Goal: Task Accomplishment & Management: Use online tool/utility

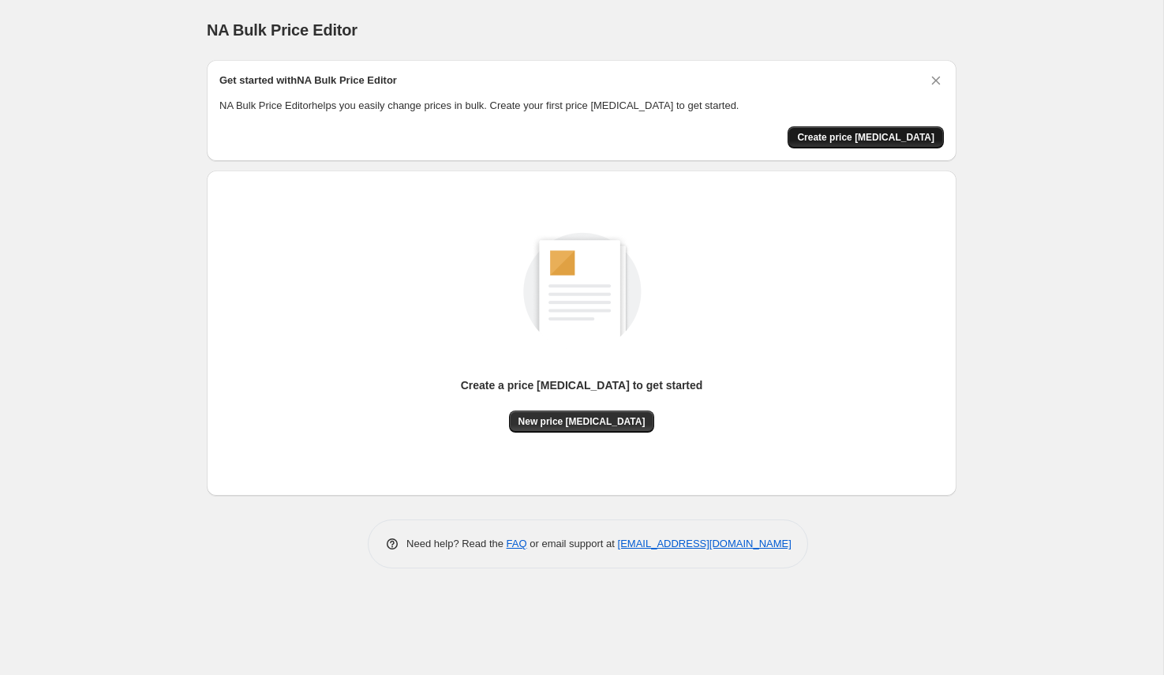
click at [868, 139] on span "Create price change job" at bounding box center [865, 137] width 137 height 13
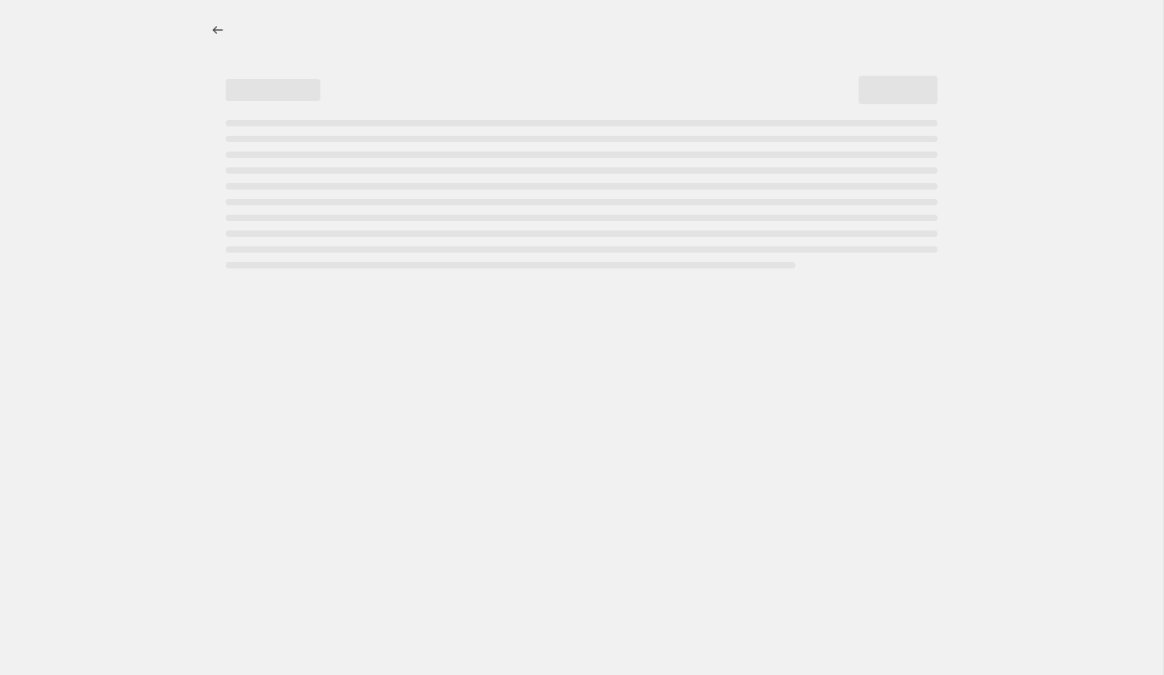
select select "percentage"
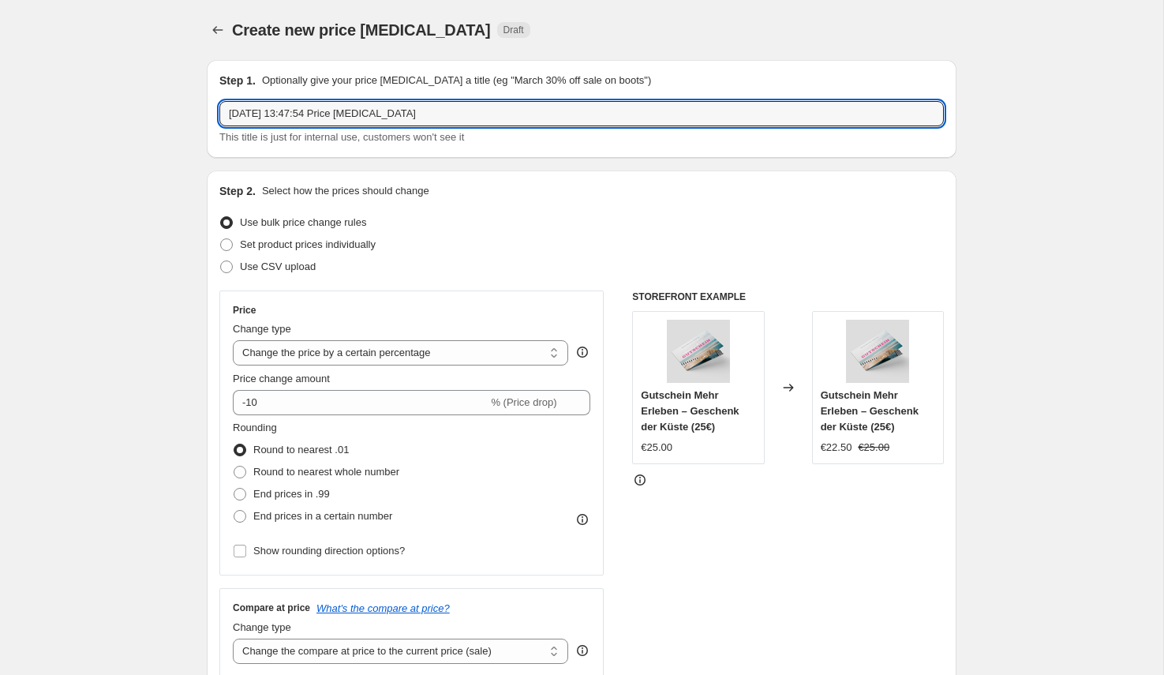
drag, startPoint x: 452, startPoint y: 115, endPoint x: 216, endPoint y: 110, distance: 235.9
click at [216, 110] on div "Step 1. Optionally give your price change job a title (eg "March 30% off sale o…" at bounding box center [581, 109] width 749 height 98
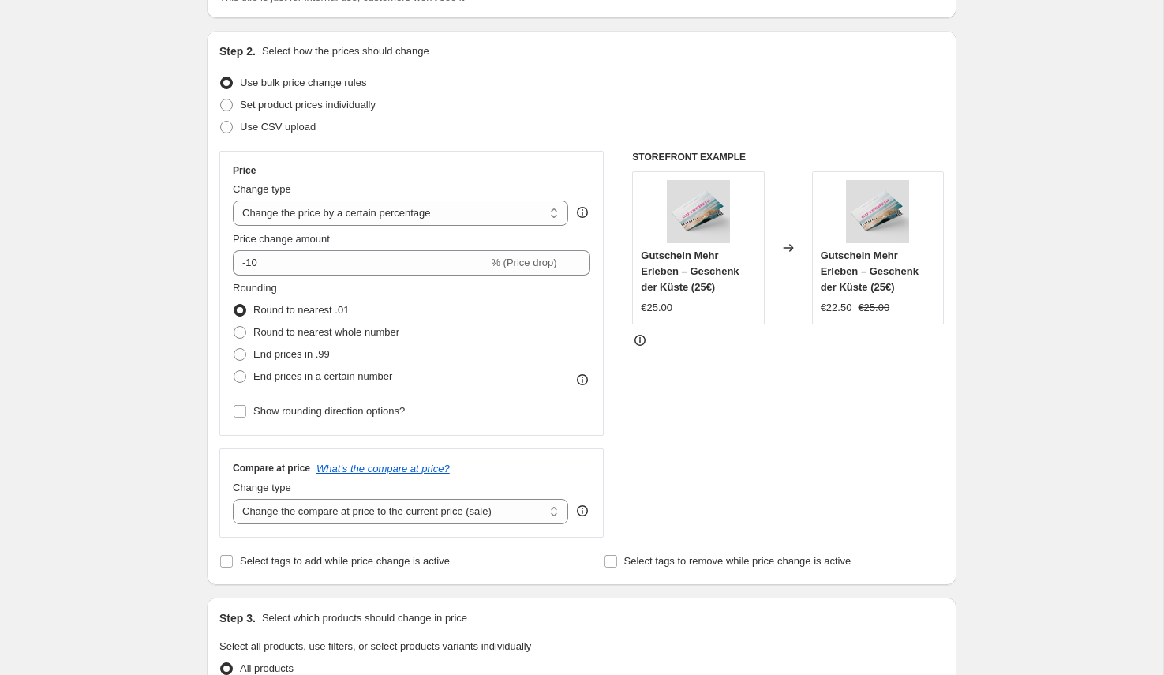
scroll to position [147, 0]
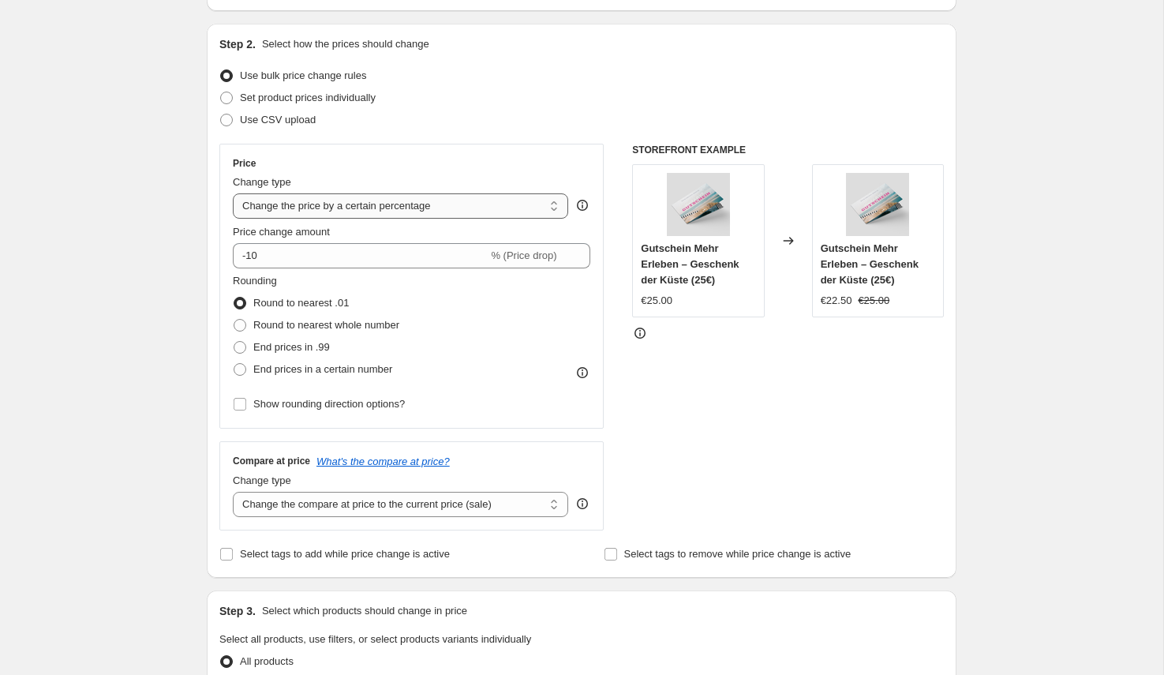
type input "25% Rabatt auf alles - SEP 25"
click at [486, 205] on select "Change the price to a certain amount Change the price by a certain amount Chang…" at bounding box center [400, 205] width 335 height 25
click at [233, 193] on select "Change the price to a certain amount Change the price by a certain amount Chang…" at bounding box center [400, 205] width 335 height 25
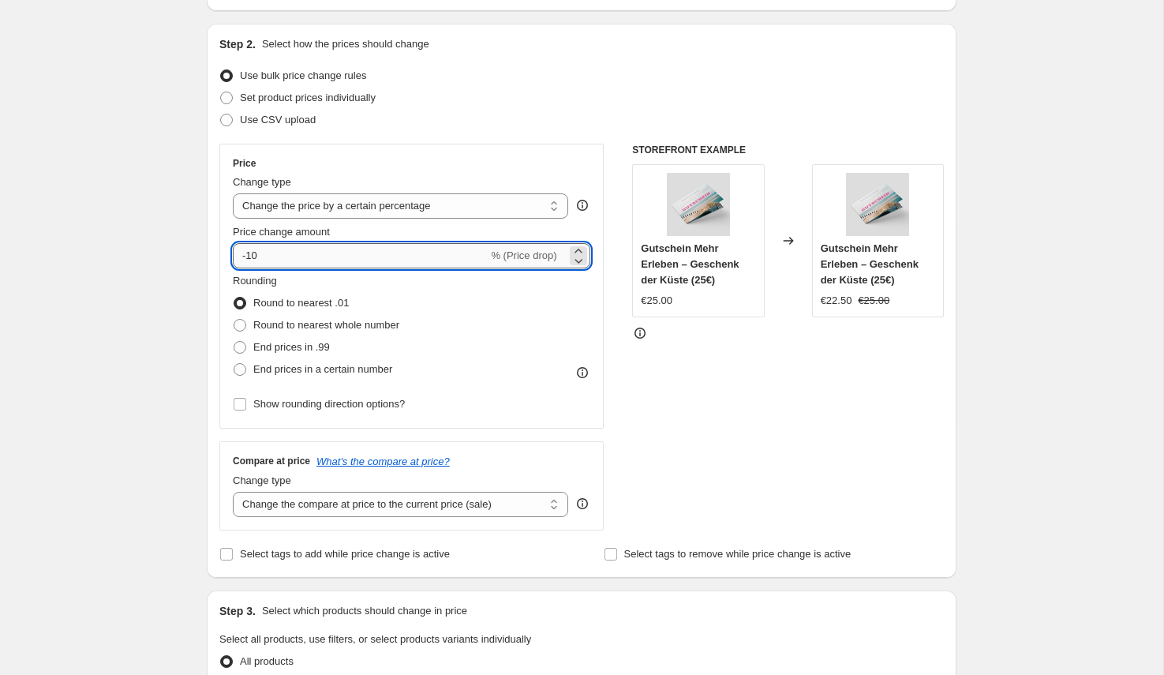
click at [257, 248] on input "-10" at bounding box center [360, 255] width 255 height 25
type input "-1"
type input "-25"
click at [608, 125] on div "Use CSV upload" at bounding box center [581, 120] width 724 height 22
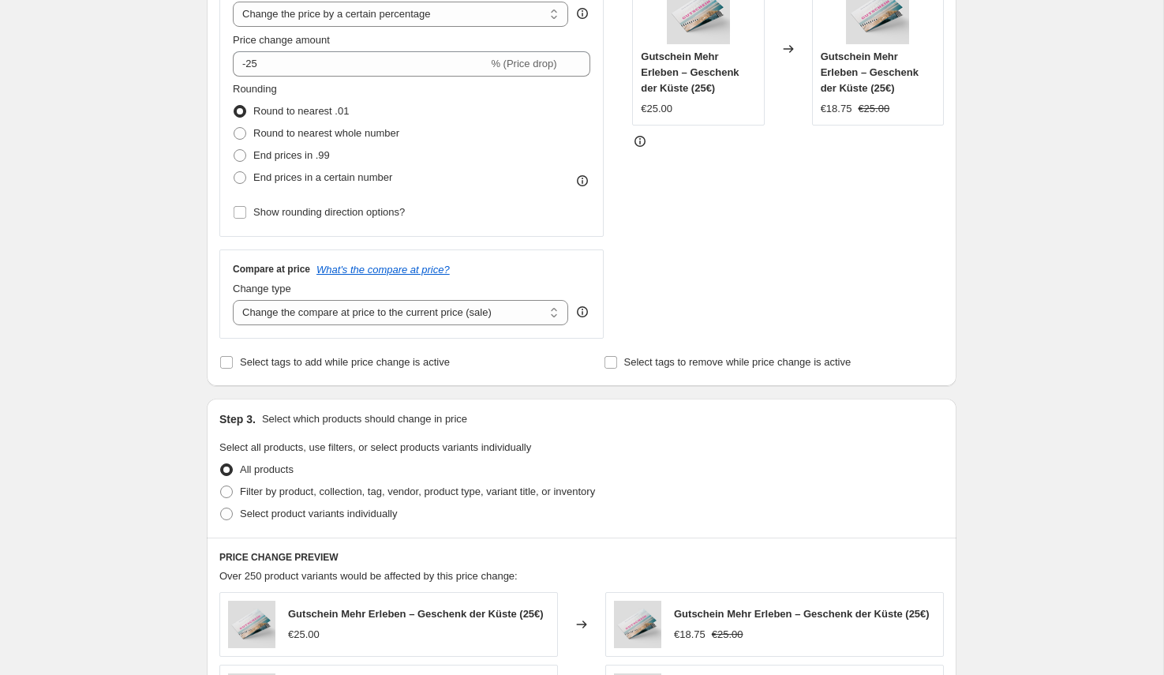
scroll to position [339, 0]
click at [292, 365] on span "Select tags to add while price change is active" at bounding box center [345, 361] width 210 height 12
click at [233, 365] on input "Select tags to add while price change is active" at bounding box center [226, 361] width 13 height 13
checkbox input "true"
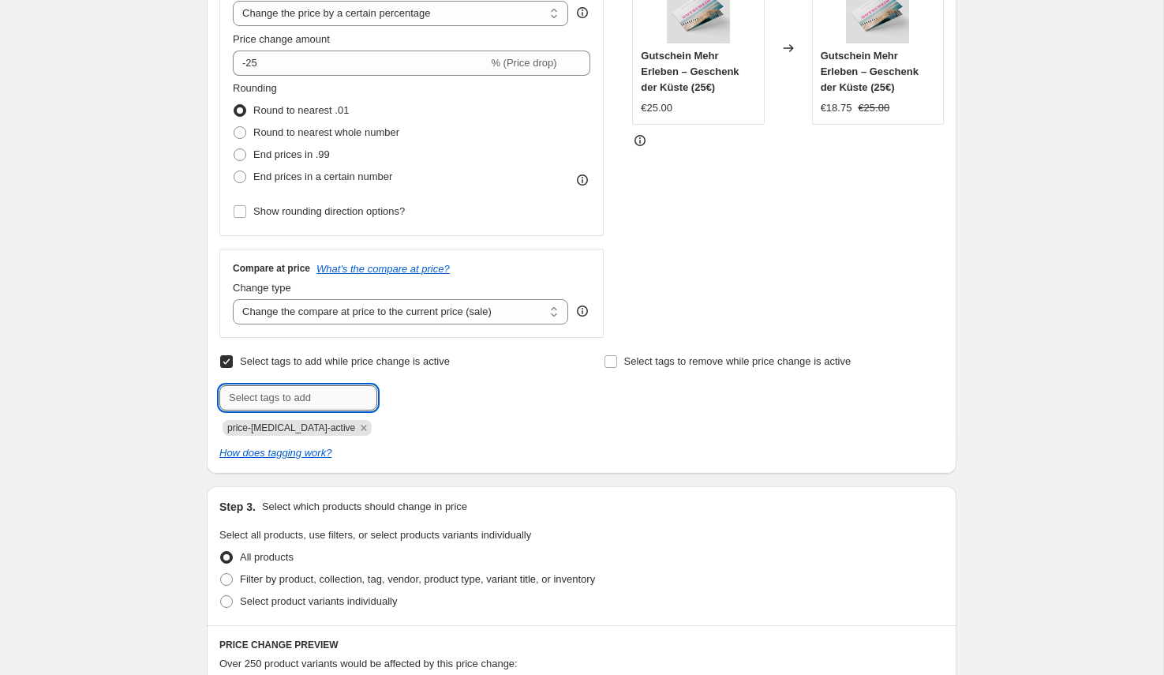
click at [282, 398] on input "text" at bounding box center [298, 397] width 158 height 25
type input "SALE"
click at [549, 391] on div "SALE Add SALE" at bounding box center [389, 397] width 340 height 25
drag, startPoint x: 339, startPoint y: 402, endPoint x: 191, endPoint y: 403, distance: 148.3
click at [191, 403] on div "Create new price change job. This page is ready Create new price change job Dra…" at bounding box center [581, 493] width 787 height 1665
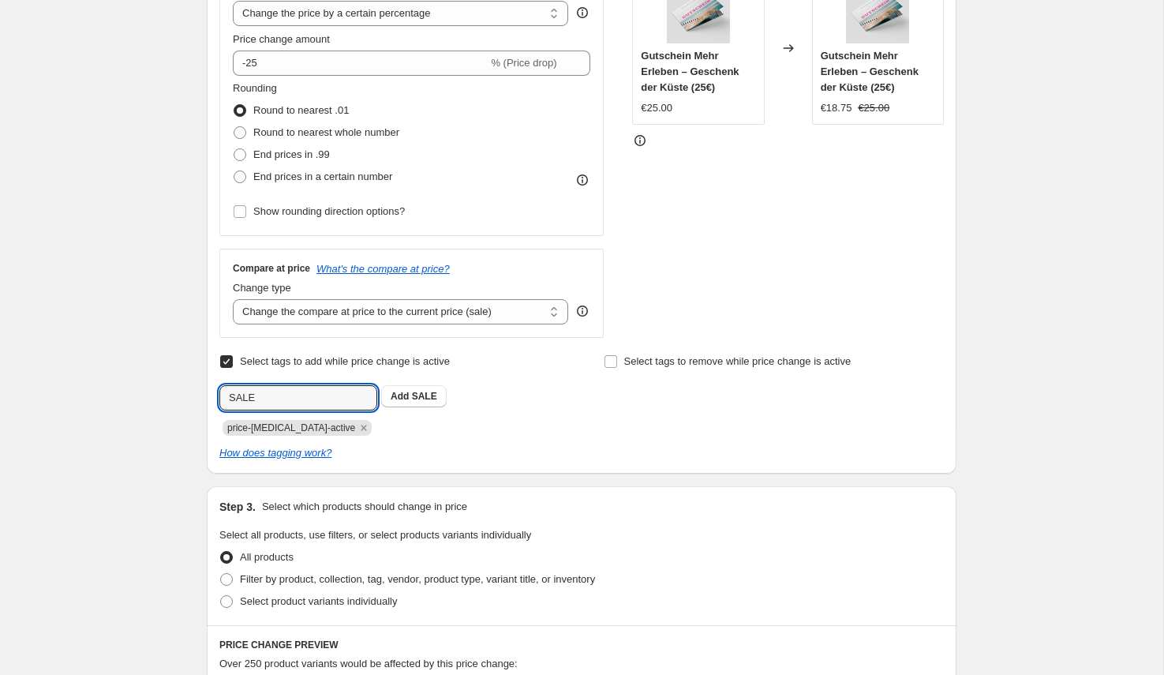
click at [227, 358] on input "Select tags to add while price change is active" at bounding box center [226, 361] width 13 height 13
checkbox input "false"
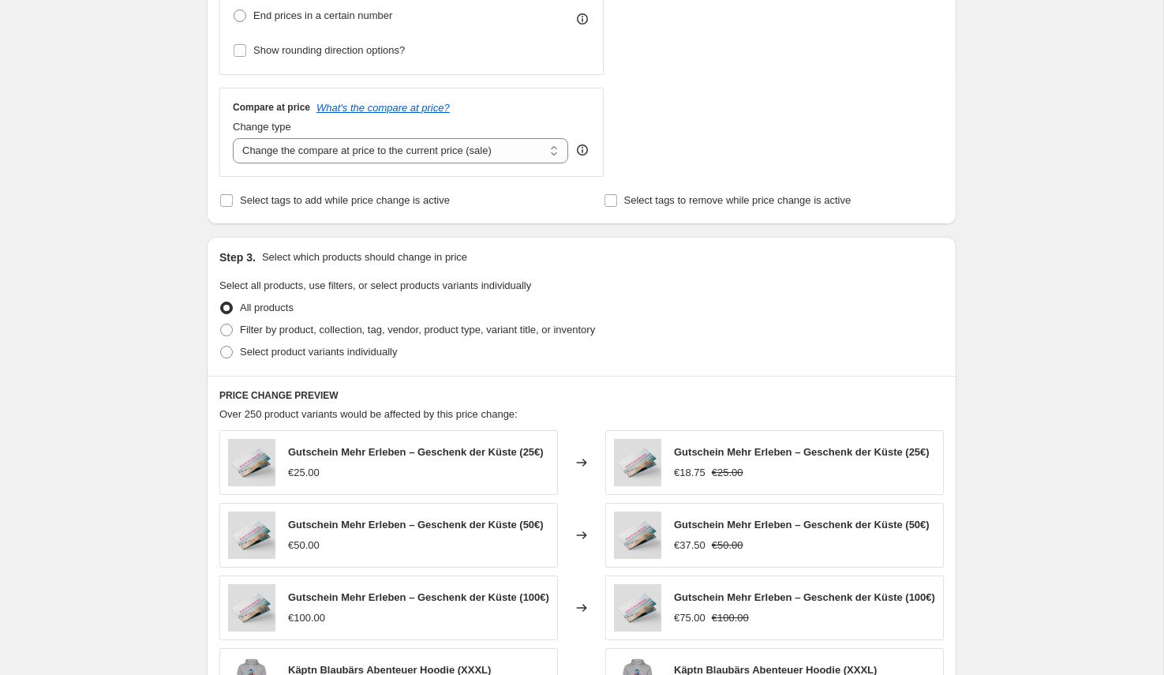
scroll to position [503, 0]
click at [350, 324] on span "Filter by product, collection, tag, vendor, product type, variant title, or inv…" at bounding box center [417, 327] width 355 height 12
click at [221, 322] on input "Filter by product, collection, tag, vendor, product type, variant title, or inv…" at bounding box center [220, 321] width 1 height 1
radio input "true"
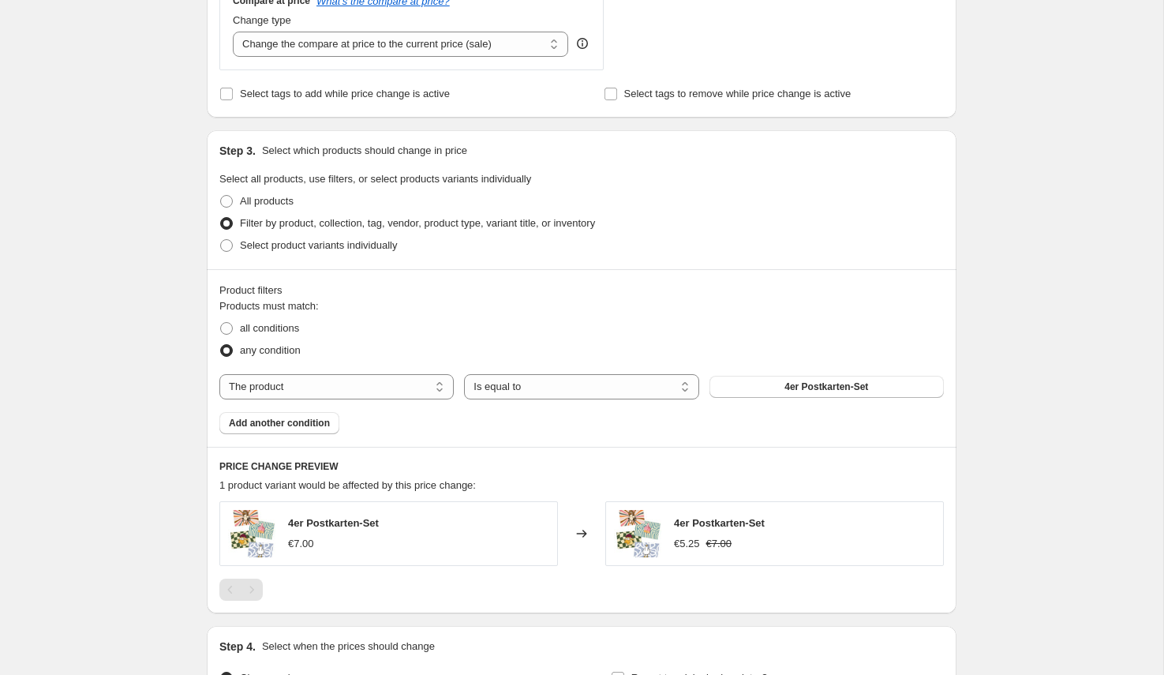
scroll to position [596, 0]
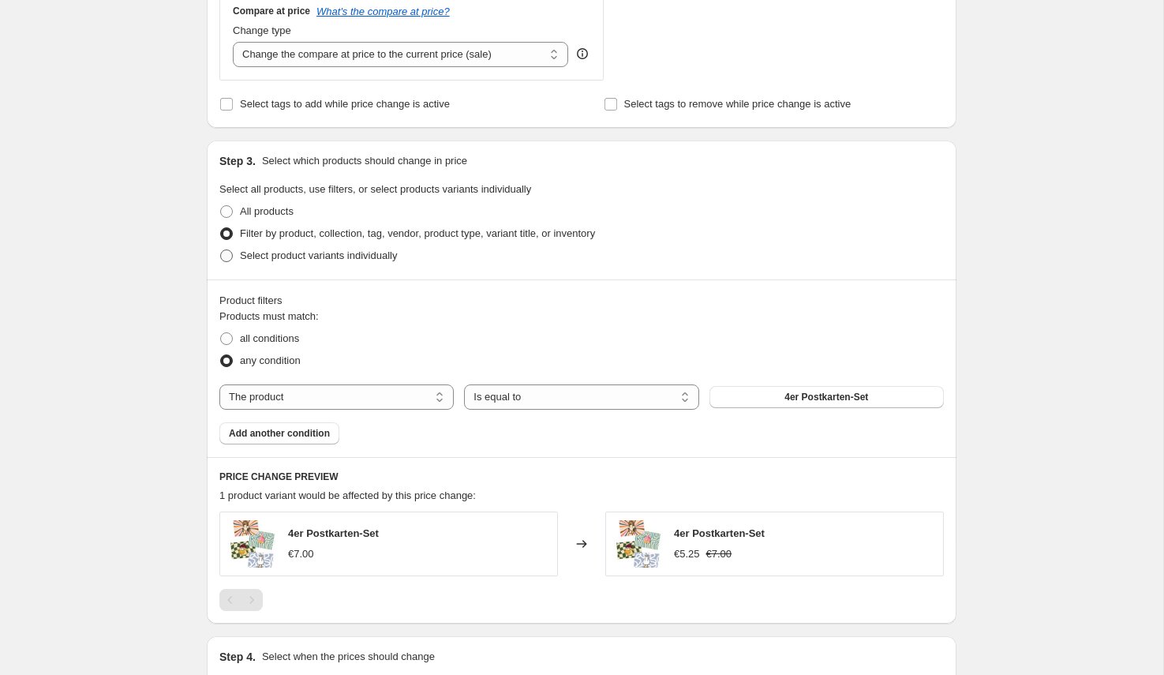
click at [236, 259] on label "Select product variants individually" at bounding box center [308, 256] width 178 height 22
click at [221, 250] on input "Select product variants individually" at bounding box center [220, 249] width 1 height 1
radio input "true"
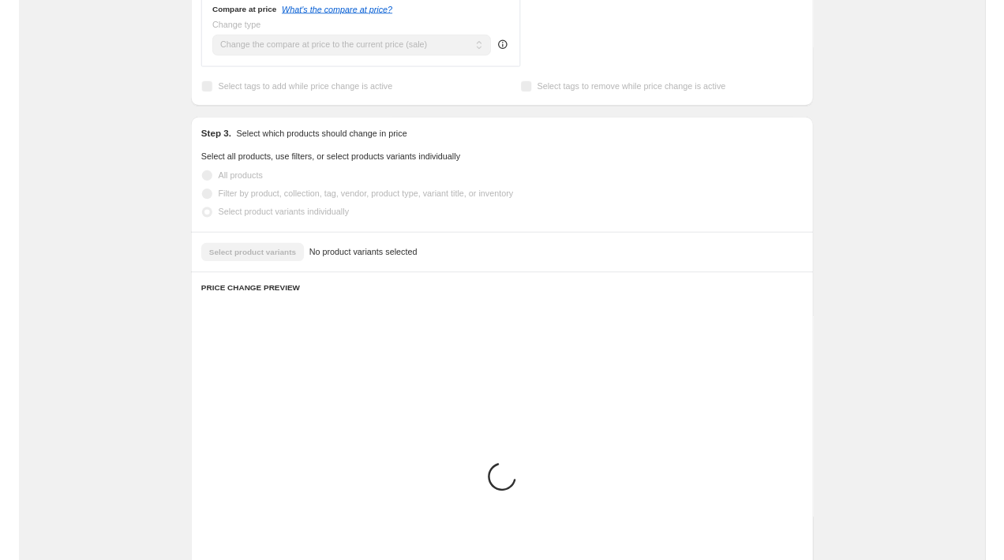
scroll to position [553, 0]
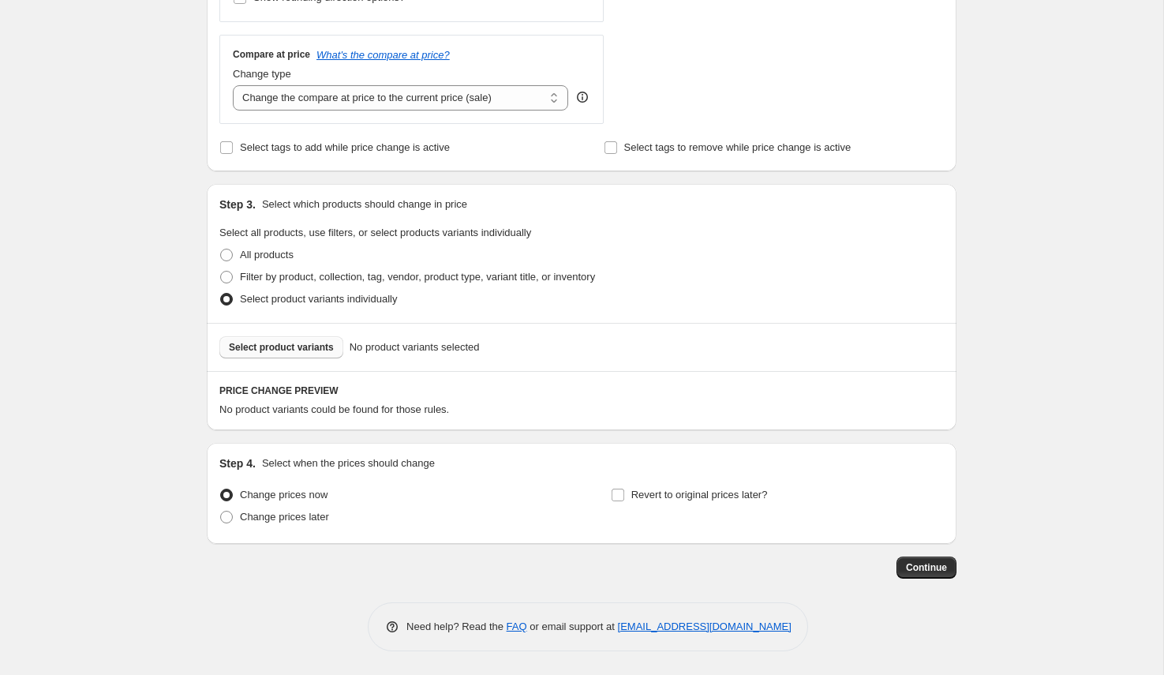
click at [251, 353] on button "Select product variants" at bounding box center [281, 347] width 124 height 22
click at [263, 274] on span "Filter by product, collection, tag, vendor, product type, variant title, or inv…" at bounding box center [417, 277] width 355 height 12
click at [221, 271] on input "Filter by product, collection, tag, vendor, product type, variant title, or inv…" at bounding box center [220, 271] width 1 height 1
radio input "true"
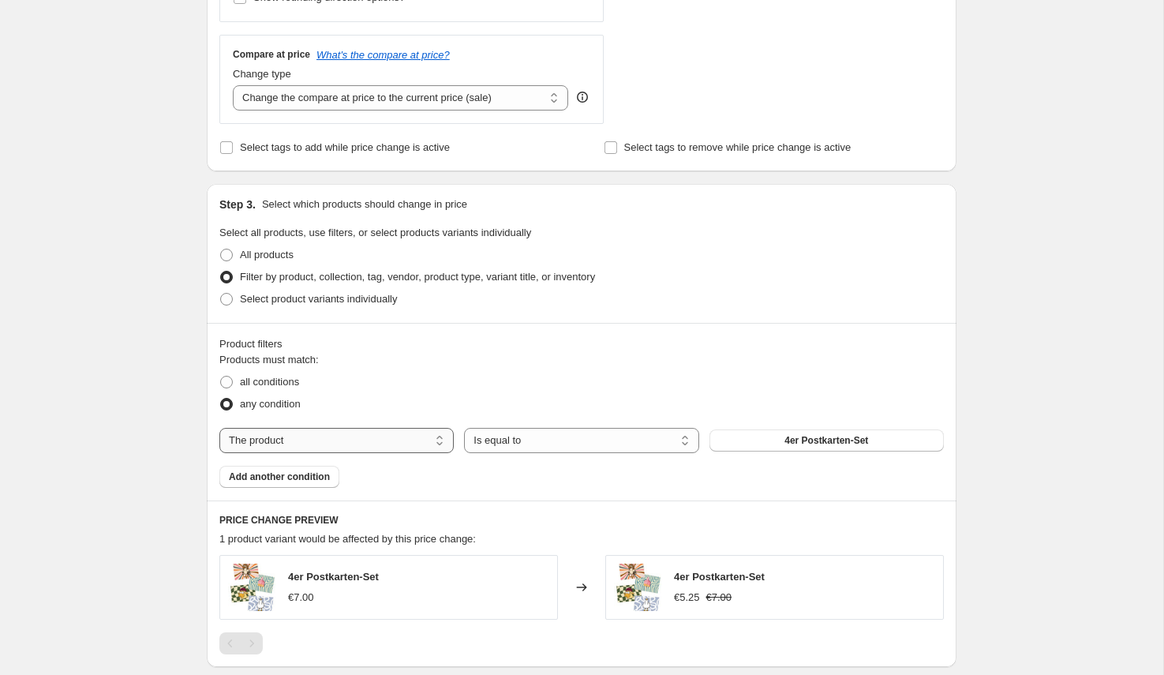
click at [381, 443] on select "The product The product's collection The product's tag The product's vendor The…" at bounding box center [336, 440] width 234 height 25
select select "collection"
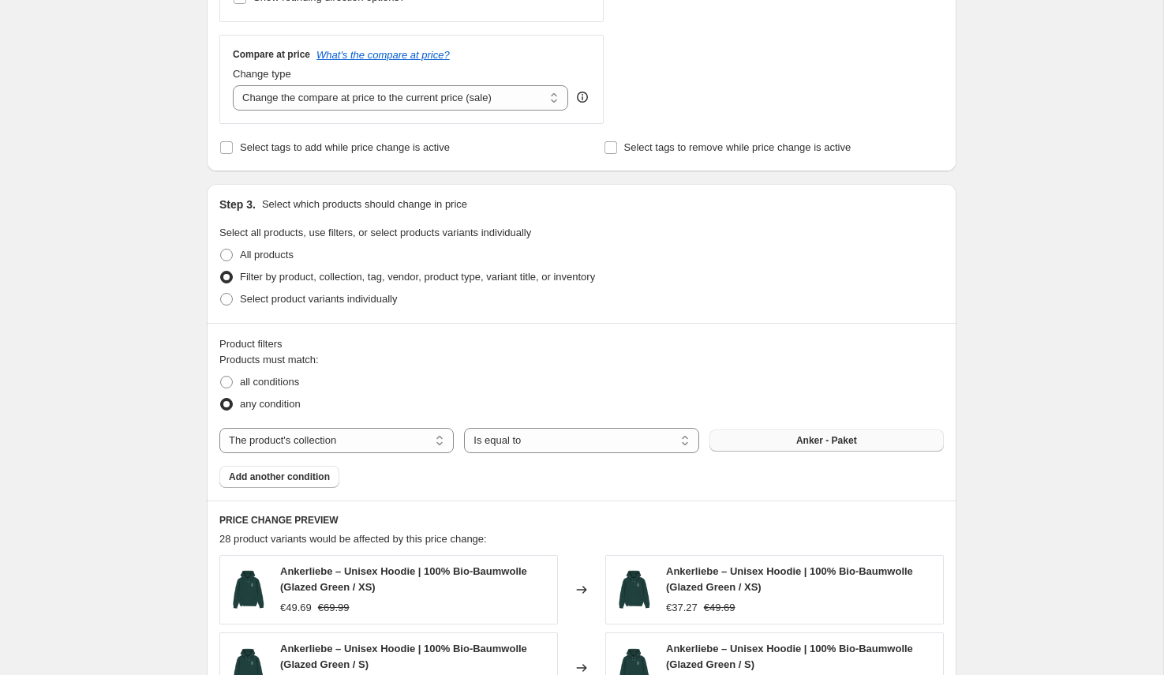
click at [782, 444] on button "Anker - Paket" at bounding box center [826, 440] width 234 height 22
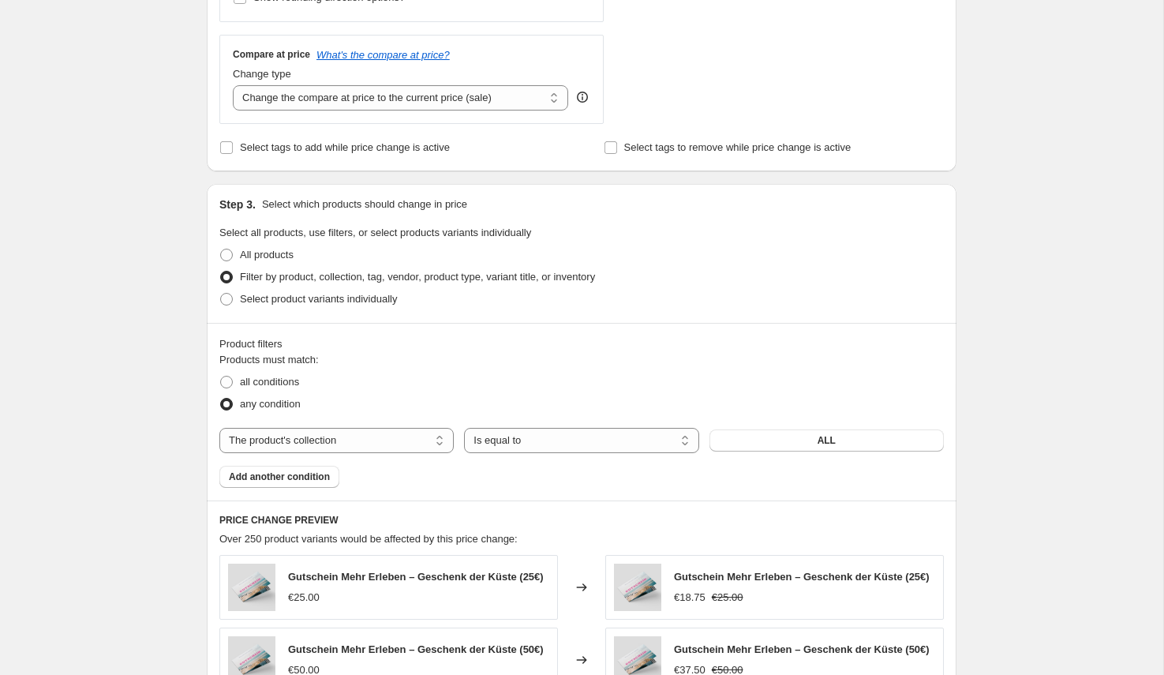
click at [278, 477] on span "Add another condition" at bounding box center [279, 476] width 101 height 13
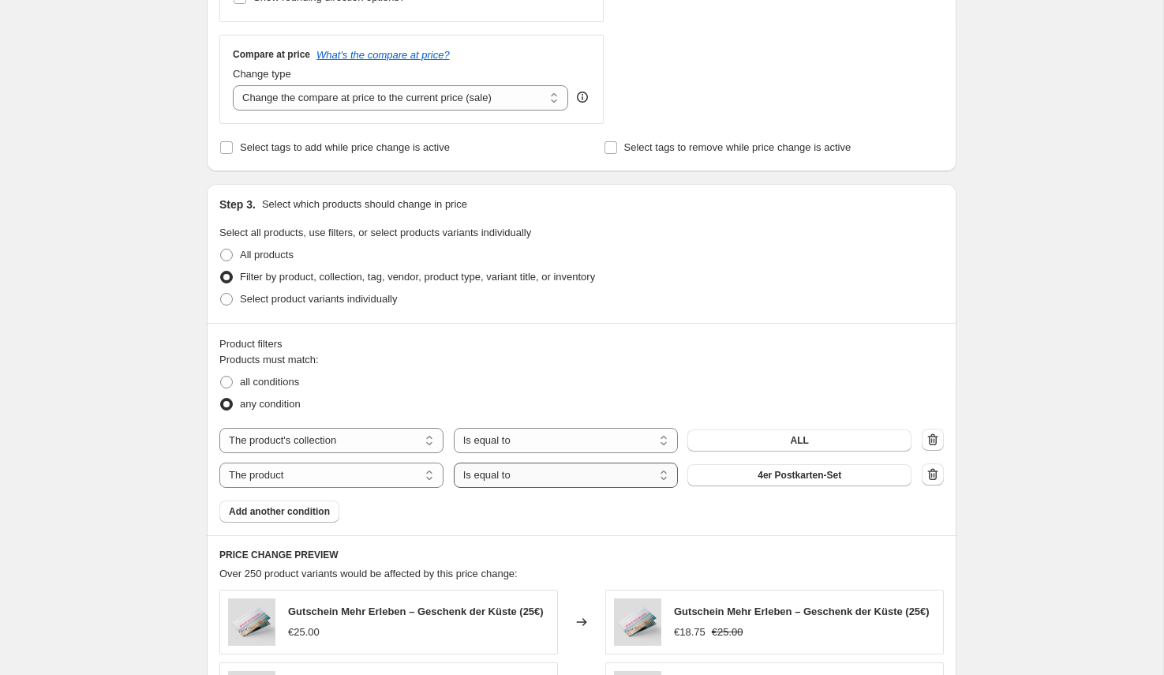
click at [520, 473] on select "Is equal to Is not equal to" at bounding box center [566, 474] width 224 height 25
select select "not_equal"
click at [865, 477] on button "4er Postkarten-Set" at bounding box center [799, 475] width 224 height 22
click at [378, 473] on select "The product The product's collection The product's tag The product's vendor The…" at bounding box center [331, 474] width 224 height 25
click at [219, 462] on select "The product The product's collection The product's tag The product's vendor The…" at bounding box center [331, 474] width 224 height 25
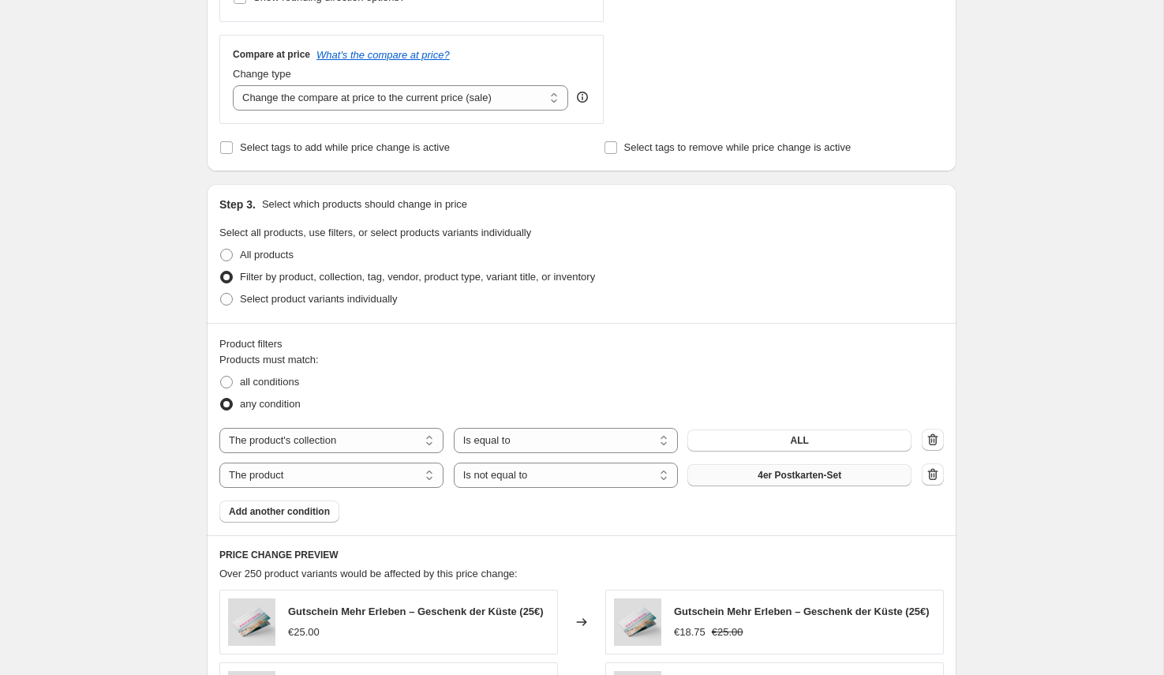
click at [723, 478] on button "4er Postkarten-Set" at bounding box center [799, 475] width 224 height 22
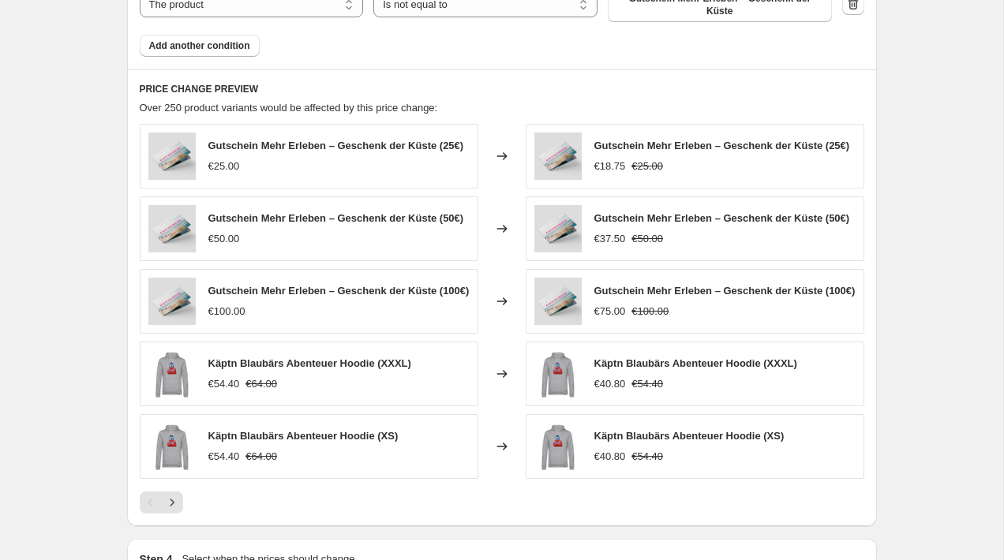
scroll to position [1029, 0]
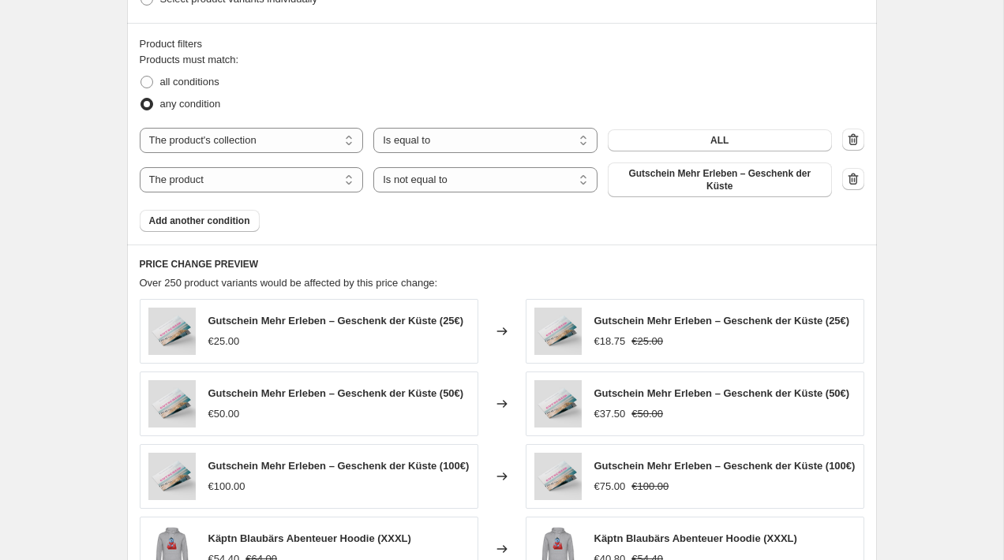
scroll to position [839, 0]
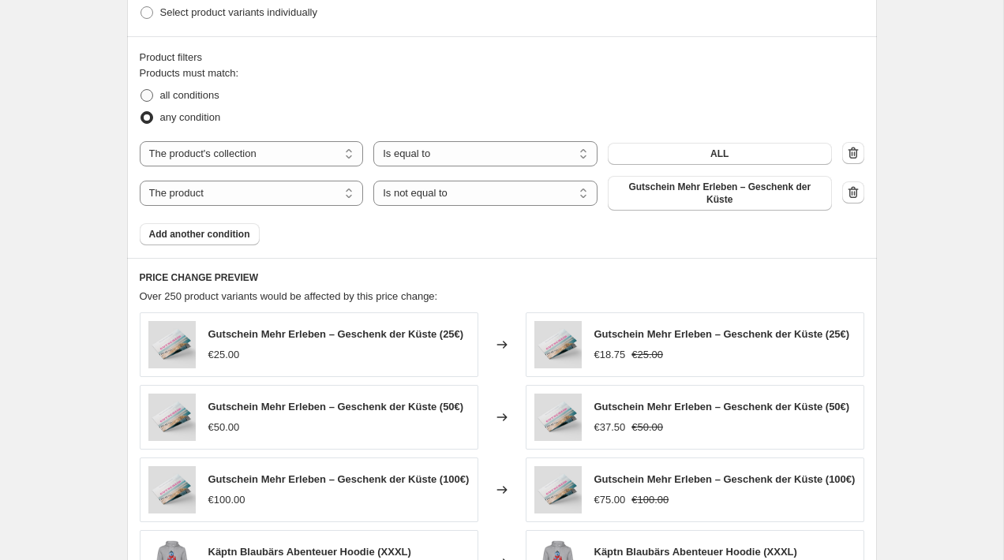
click at [145, 92] on span at bounding box center [146, 95] width 13 height 13
click at [141, 90] on input "all conditions" at bounding box center [140, 89] width 1 height 1
radio input "true"
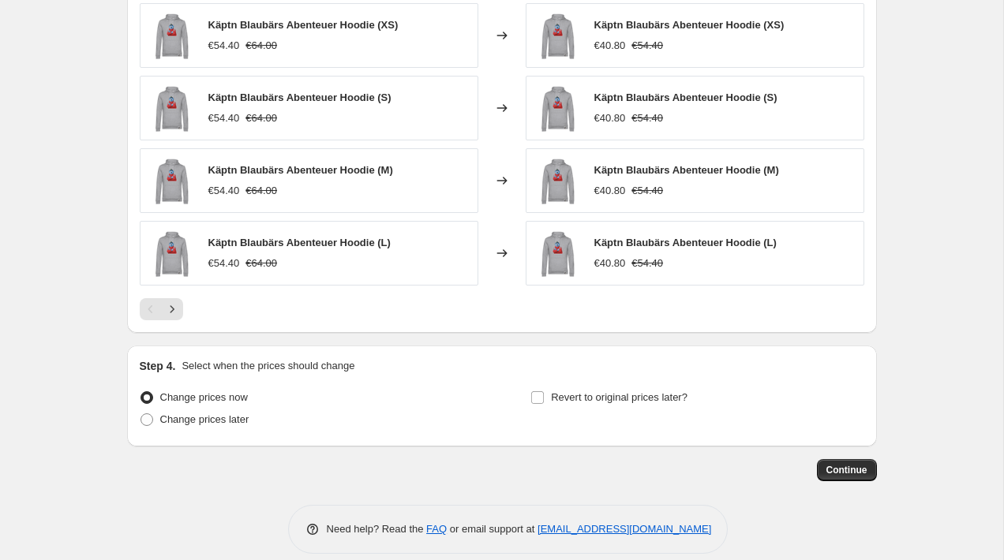
scroll to position [1239, 0]
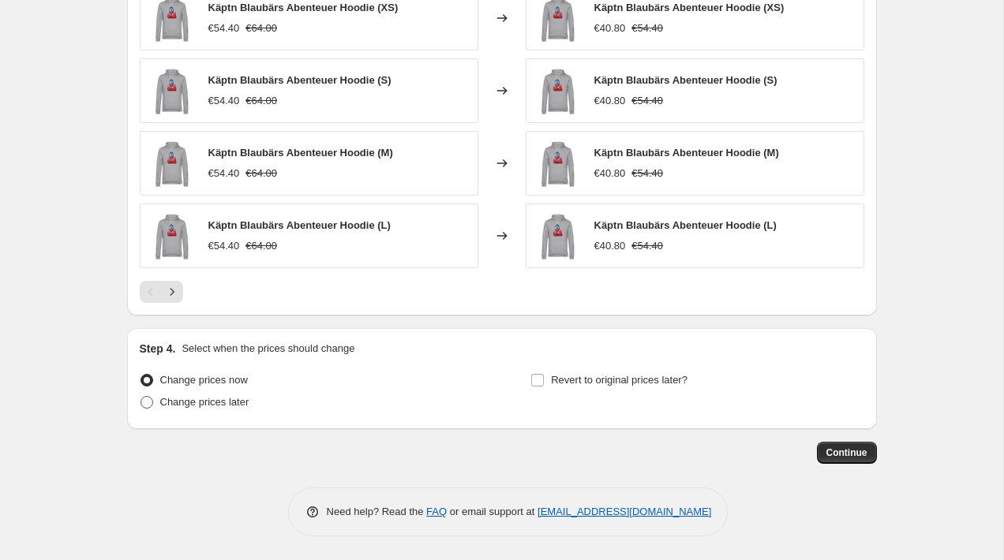
click at [214, 405] on span "Change prices later" at bounding box center [204, 402] width 89 height 12
click at [141, 397] on input "Change prices later" at bounding box center [140, 396] width 1 height 1
radio input "true"
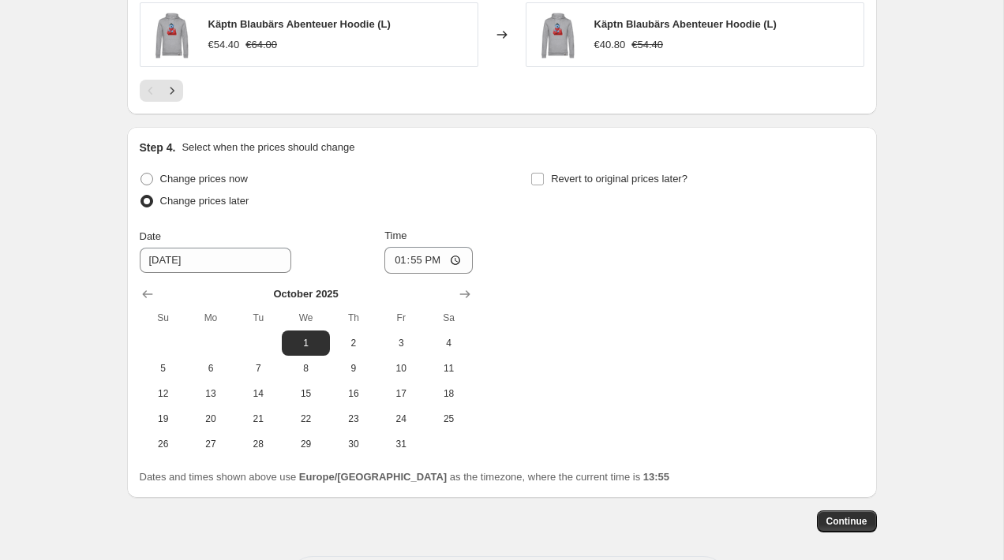
scroll to position [1445, 0]
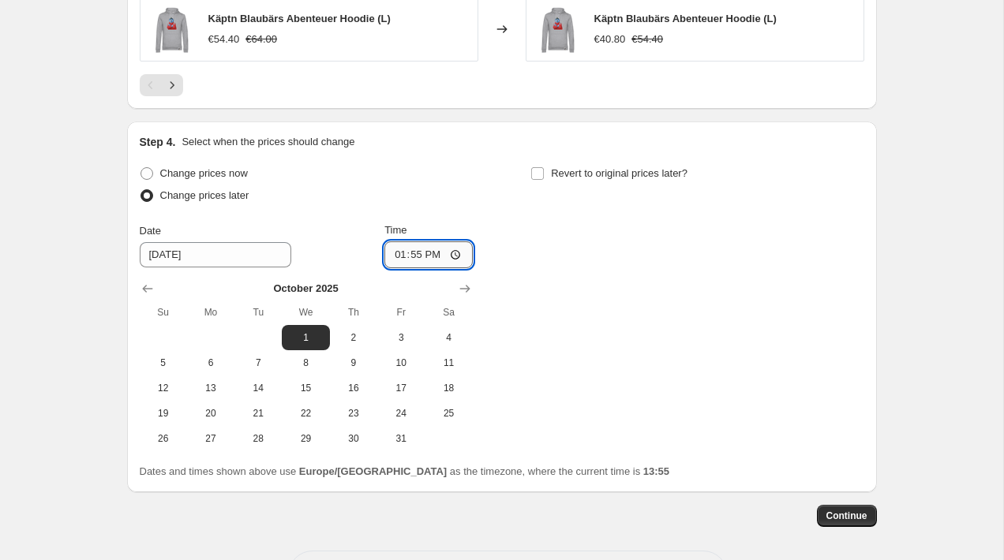
click at [418, 256] on input "13:55" at bounding box center [428, 254] width 88 height 27
click at [453, 256] on input "13:55" at bounding box center [428, 254] width 88 height 27
type input "00:00"
click at [578, 323] on div "Change prices now Change prices later Date 10/1/2025 Time 00:00 October 2025 Su…" at bounding box center [502, 307] width 724 height 289
click at [846, 516] on span "Continue" at bounding box center [846, 516] width 41 height 13
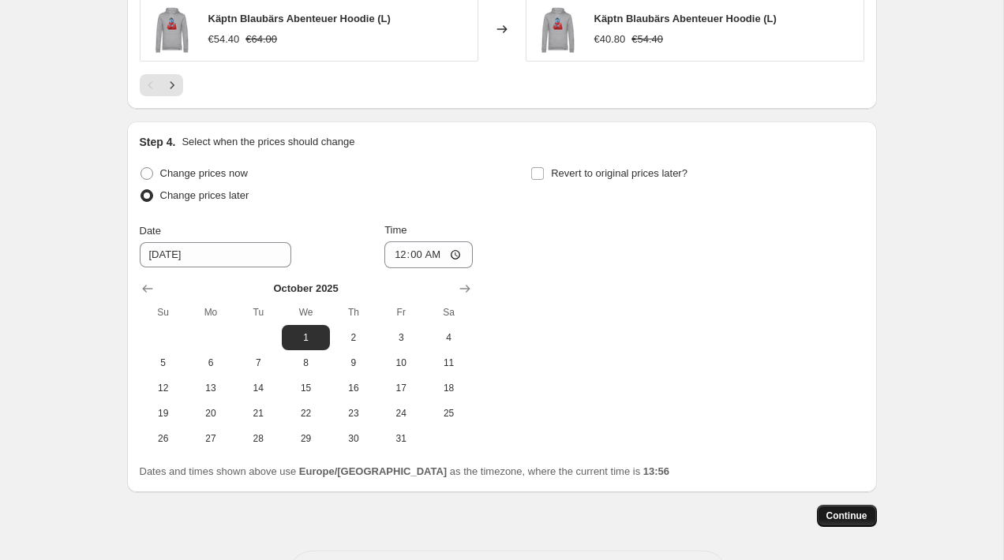
scroll to position [0, 0]
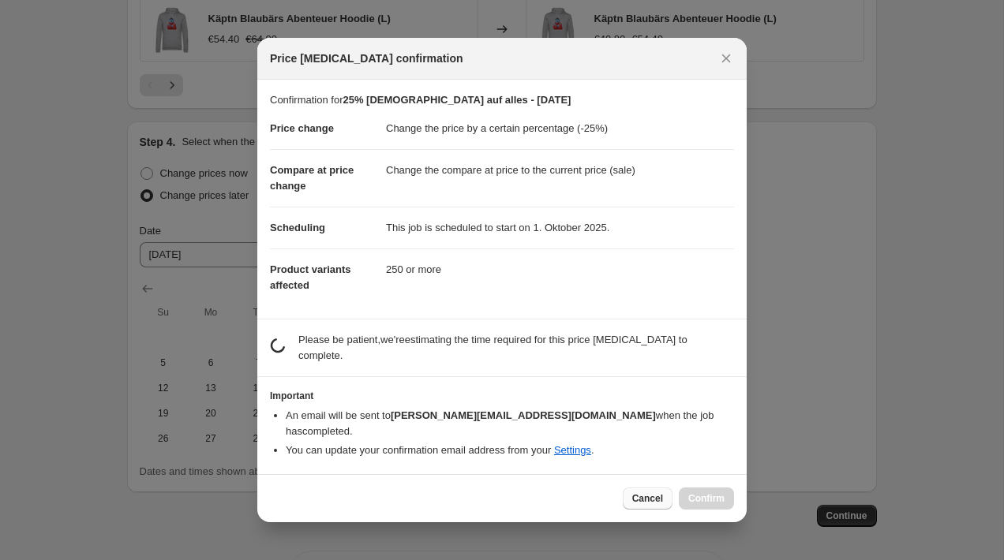
click at [646, 492] on span "Cancel" at bounding box center [647, 498] width 31 height 13
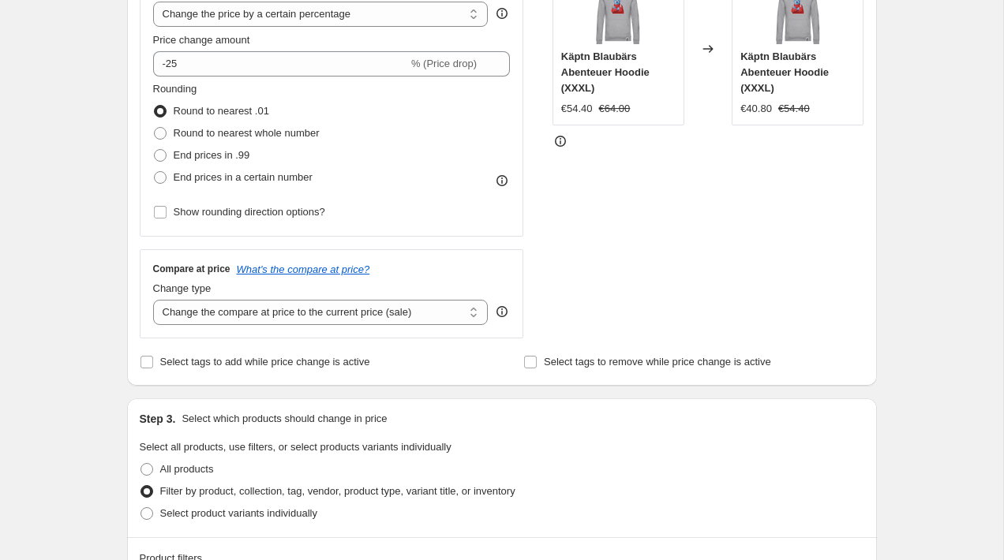
scroll to position [334, 0]
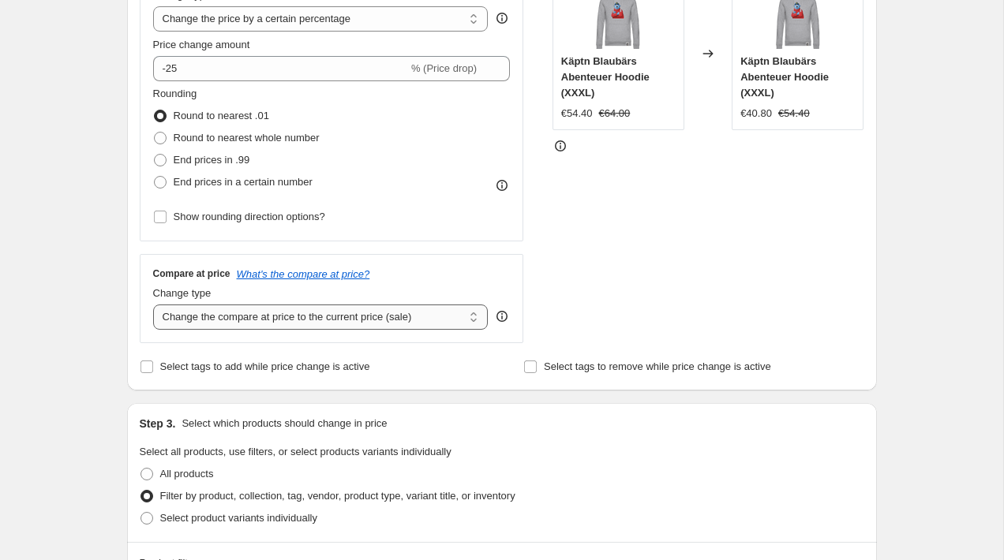
click at [234, 321] on select "Change the compare at price to the current price (sale) Change the compare at p…" at bounding box center [320, 317] width 335 height 25
select select "no_change"
click at [153, 305] on select "Change the compare at price to the current price (sale) Change the compare at p…" at bounding box center [320, 317] width 335 height 25
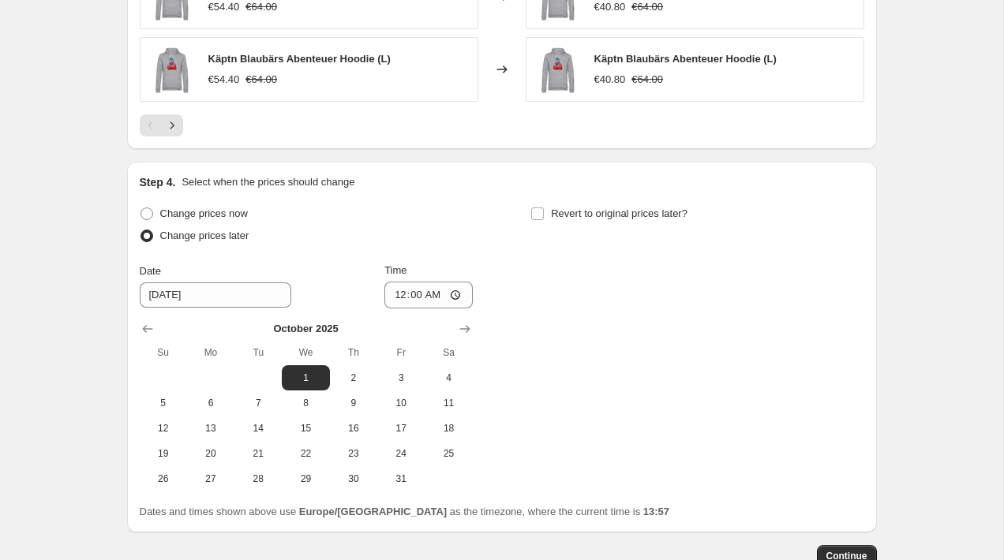
scroll to position [1508, 0]
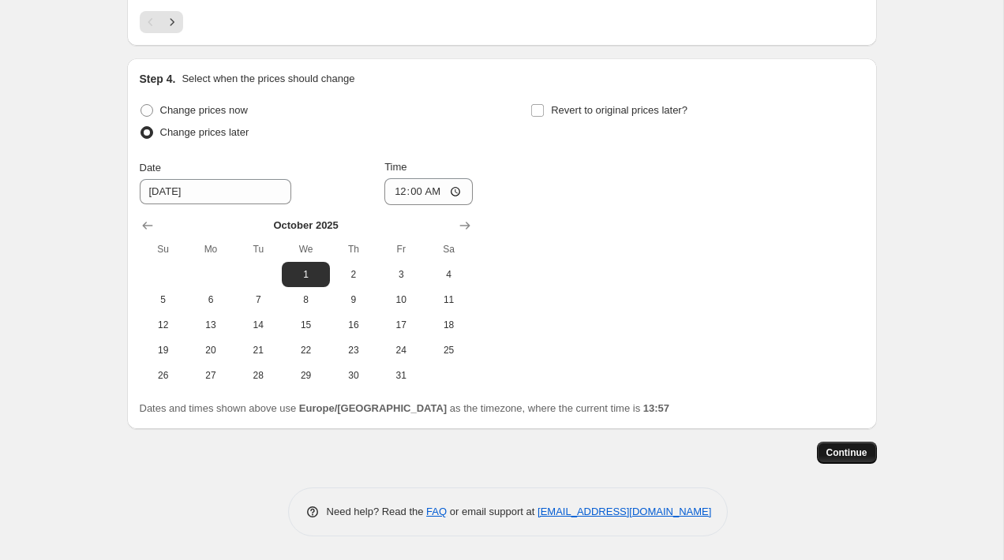
click at [844, 451] on span "Continue" at bounding box center [846, 453] width 41 height 13
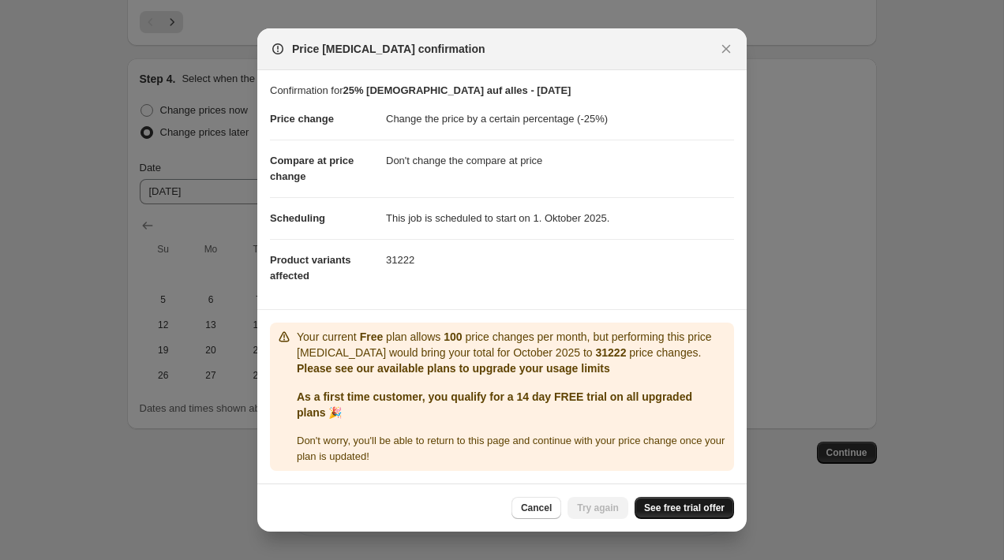
click at [682, 509] on span "See free trial offer" at bounding box center [684, 508] width 80 height 13
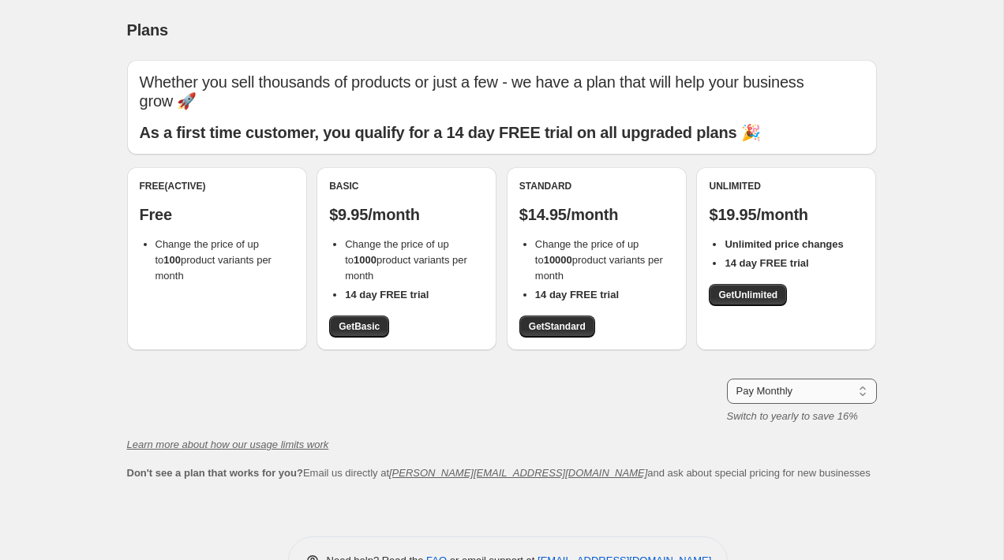
click at [824, 379] on select "Pay Monthly Pay Yearly (Save 16%)" at bounding box center [802, 391] width 150 height 25
select select "year"
click at [727, 379] on select "Pay Monthly Pay Yearly (Save 16%)" at bounding box center [802, 391] width 150 height 25
